Goal: Task Accomplishment & Management: Use online tool/utility

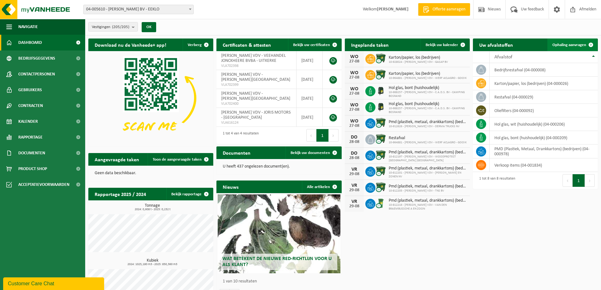
click at [575, 41] on link "Ophaling aanvragen" at bounding box center [572, 44] width 50 height 13
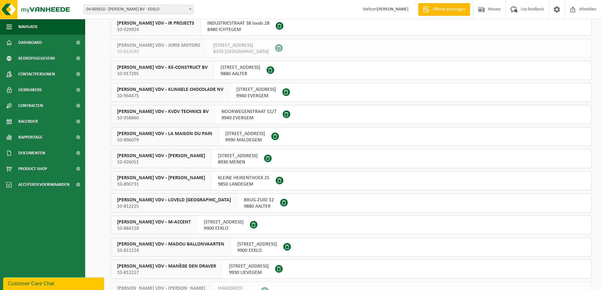
scroll to position [2945, 0]
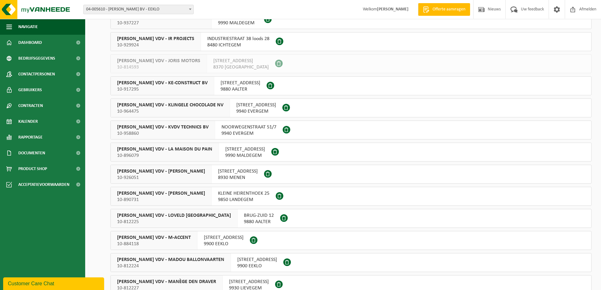
click at [155, 103] on span "[PERSON_NAME] VDV - KLINGELE CHOCOLADE NV" at bounding box center [170, 105] width 106 height 6
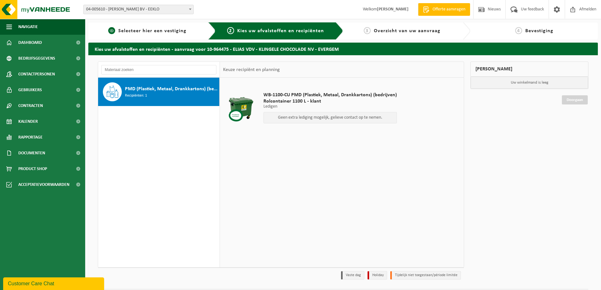
click at [154, 31] on span "Selecteer hier een vestiging" at bounding box center [152, 30] width 68 height 5
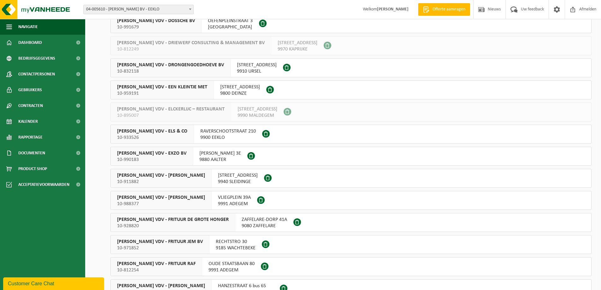
scroll to position [2419, 0]
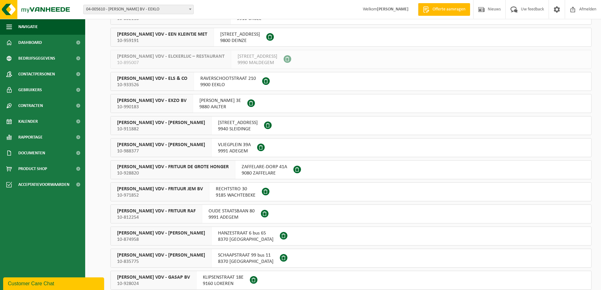
click at [160, 212] on span "ELIAS VDV - FRITUUR RAF" at bounding box center [156, 211] width 79 height 6
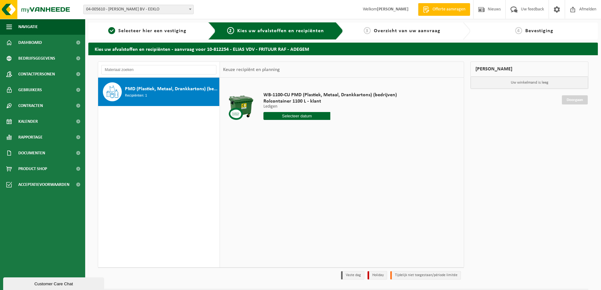
click at [305, 118] on input "text" at bounding box center [296, 116] width 67 height 8
click at [315, 194] on div "29" at bounding box center [313, 192] width 11 height 10
type input "Van 2025-08-29"
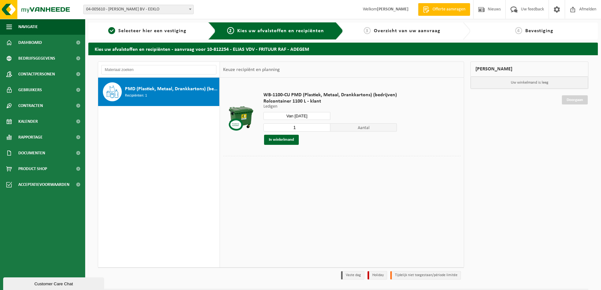
click at [296, 115] on input "Van 2025-08-29" at bounding box center [296, 116] width 67 height 8
click at [315, 171] on div "28 29 30 31 1 2 3 4 5 6 7 8 9 10 11 12 13 14 15 16 17 18 19 20 21 22 23 24 25 2…" at bounding box center [303, 172] width 78 height 50
click at [313, 192] on div "29" at bounding box center [313, 192] width 11 height 10
click at [314, 189] on div "29" at bounding box center [313, 192] width 11 height 10
type input "Van 2025-08-29"
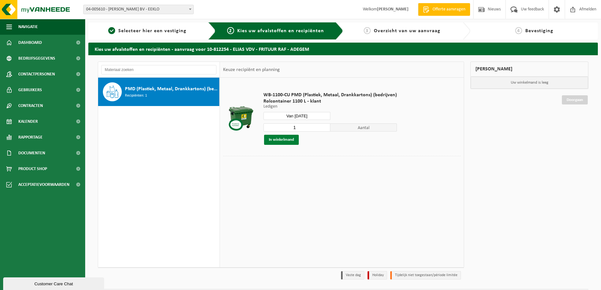
click at [288, 141] on button "In winkelmand" at bounding box center [281, 140] width 35 height 10
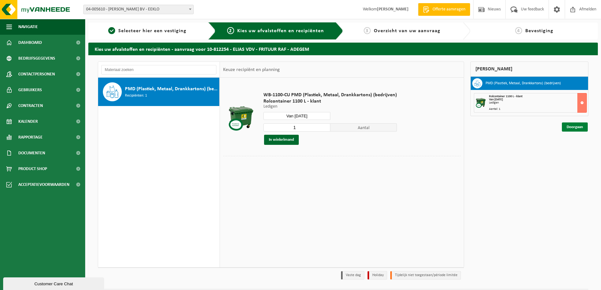
click at [575, 126] on link "Doorgaan" at bounding box center [575, 126] width 26 height 9
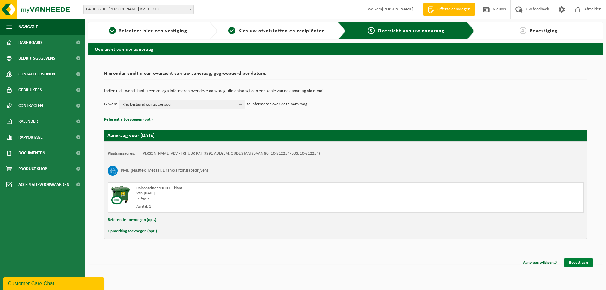
click at [573, 262] on link "Bevestigen" at bounding box center [578, 262] width 28 height 9
